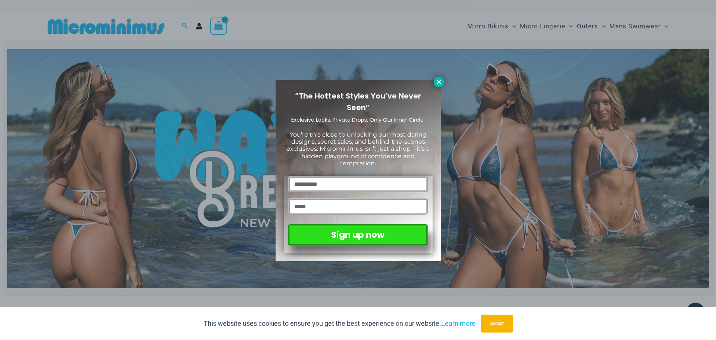
click at [435, 82] on icon at bounding box center [438, 82] width 7 height 7
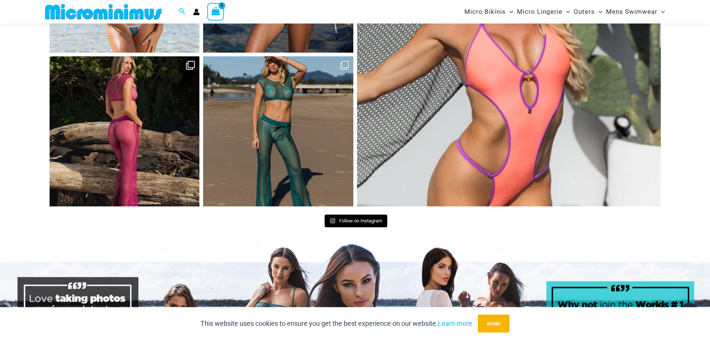
scroll to position [3758, 0]
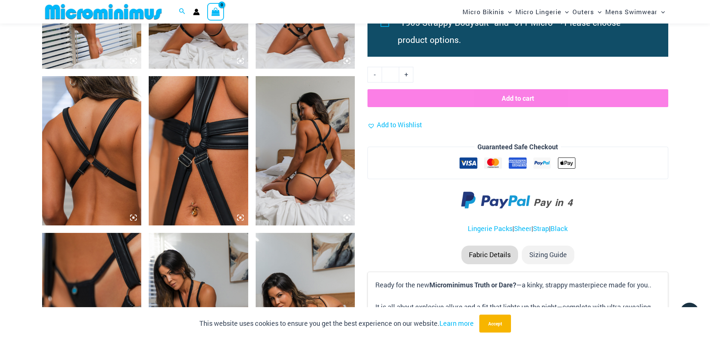
scroll to position [703, 0]
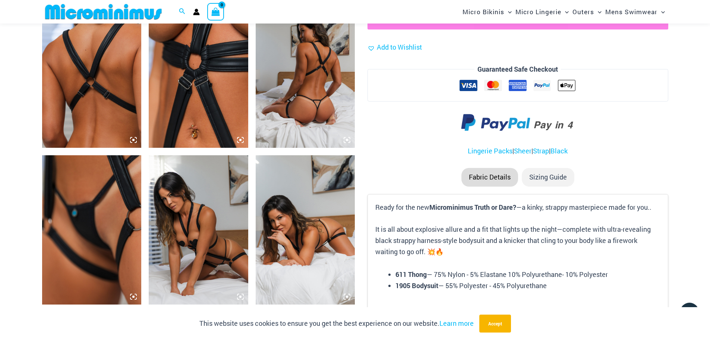
click at [216, 100] on img at bounding box center [199, 73] width 100 height 149
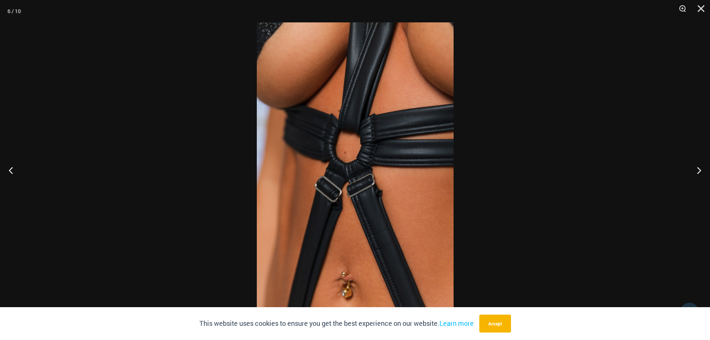
click at [340, 108] on img at bounding box center [355, 169] width 197 height 295
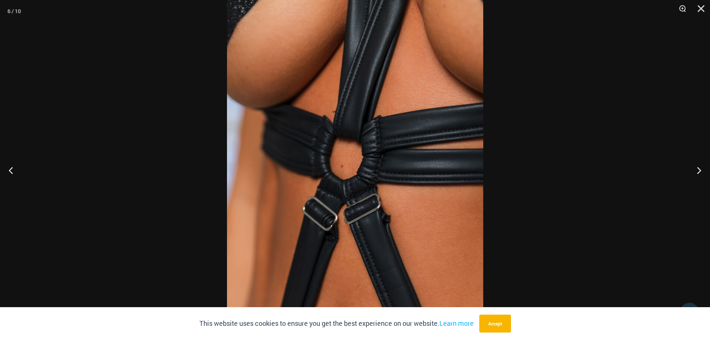
click at [363, 109] on img at bounding box center [355, 189] width 256 height 384
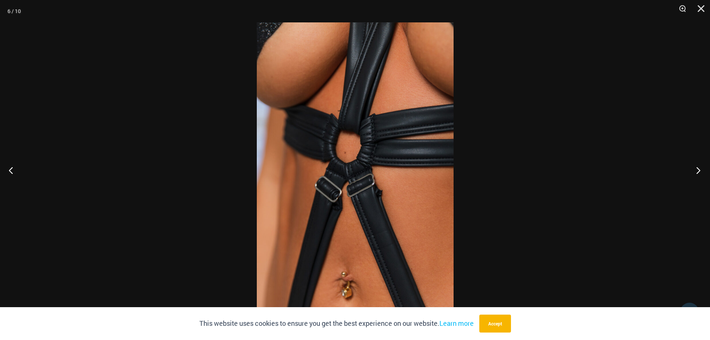
click at [698, 166] on button "Next" at bounding box center [696, 169] width 28 height 37
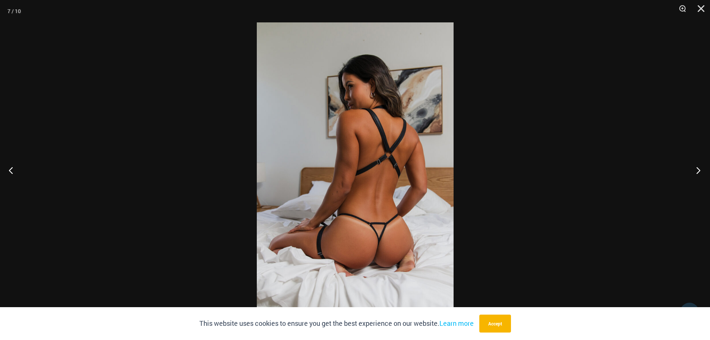
click at [698, 166] on button "Next" at bounding box center [696, 169] width 28 height 37
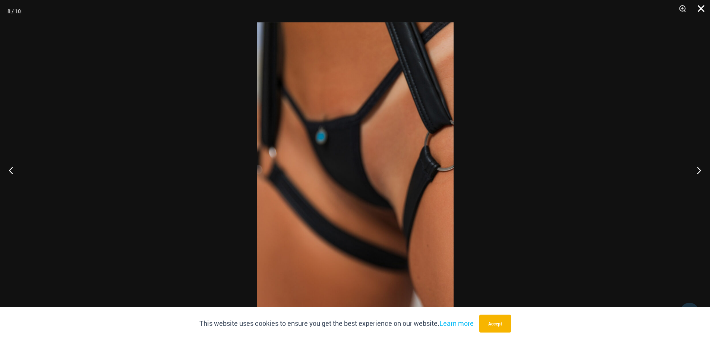
click at [701, 12] on button "Close" at bounding box center [698, 11] width 19 height 22
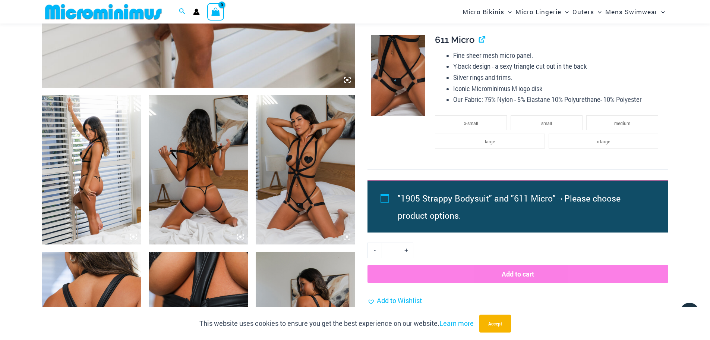
scroll to position [448, 0]
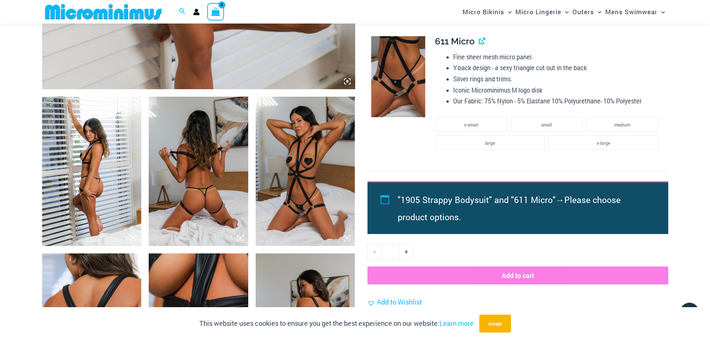
click at [323, 140] on img at bounding box center [306, 171] width 100 height 149
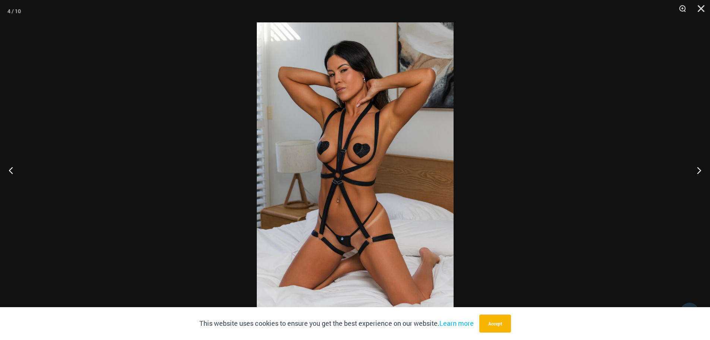
click at [357, 113] on img at bounding box center [355, 169] width 197 height 295
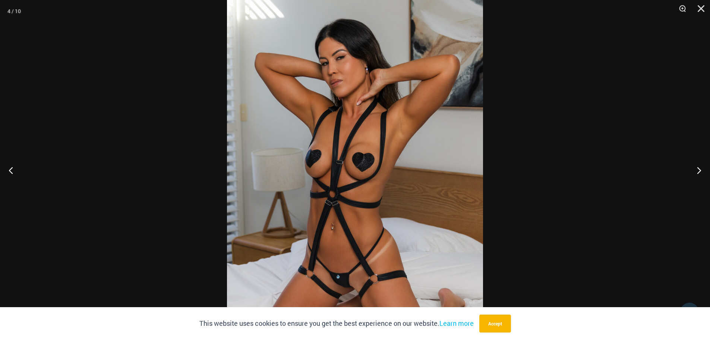
click at [357, 113] on img at bounding box center [355, 187] width 256 height 384
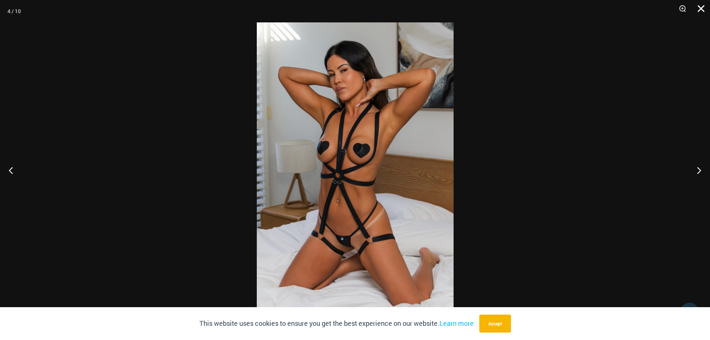
click at [698, 10] on button "Close" at bounding box center [698, 11] width 19 height 22
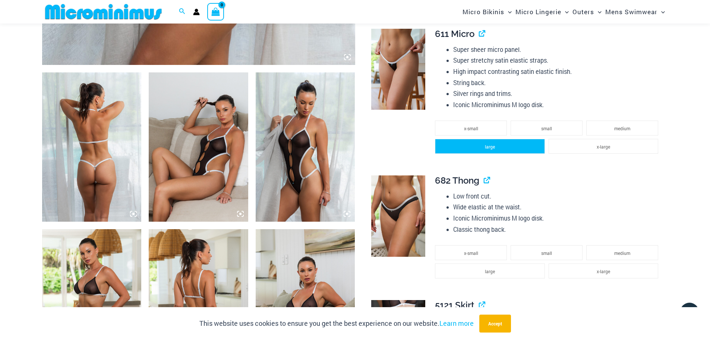
scroll to position [552, 0]
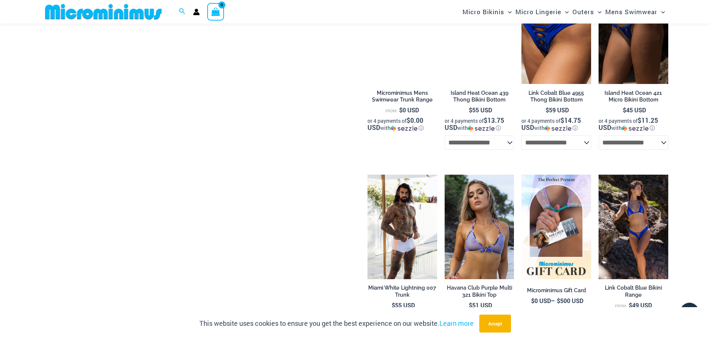
scroll to position [1223, 0]
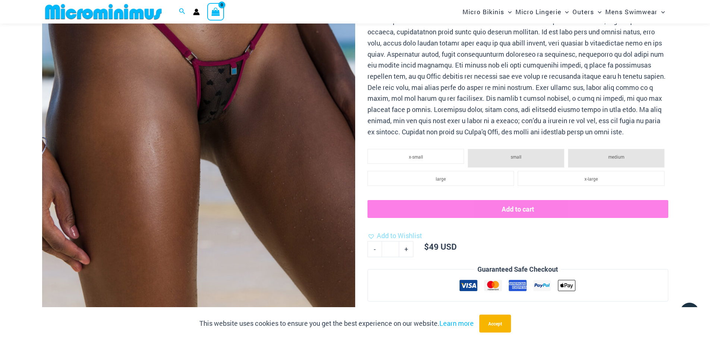
scroll to position [403, 0]
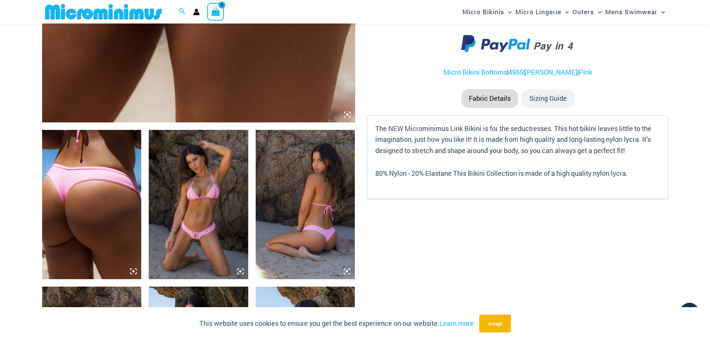
scroll to position [366, 0]
